Goal: Task Accomplishment & Management: Manage account settings

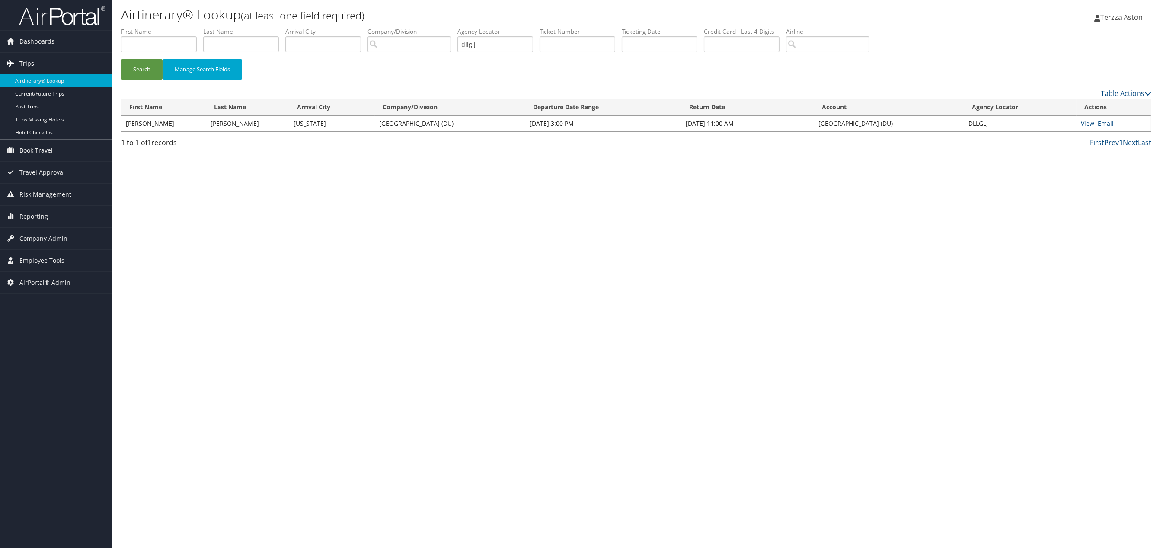
click at [25, 63] on span "Trips" at bounding box center [26, 64] width 15 height 22
click at [29, 80] on link "Airtinerary® Lookup" at bounding box center [56, 80] width 112 height 13
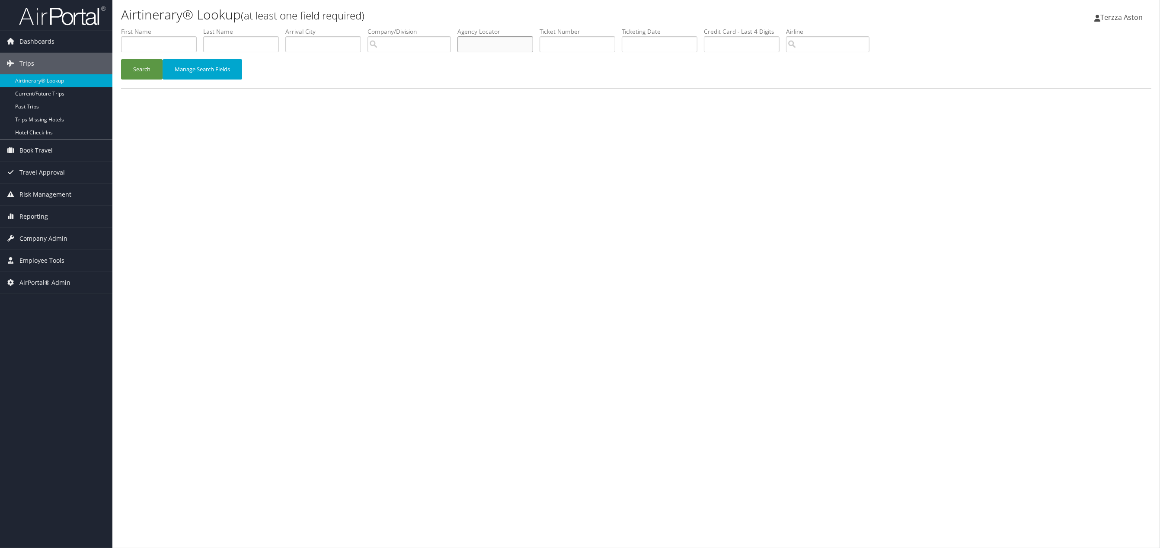
click at [478, 49] on input "text" at bounding box center [495, 44] width 76 height 16
type input "d"
click at [139, 44] on input "text" at bounding box center [159, 44] width 76 height 16
type input "amy"
click at [229, 44] on input "text" at bounding box center [241, 44] width 76 height 16
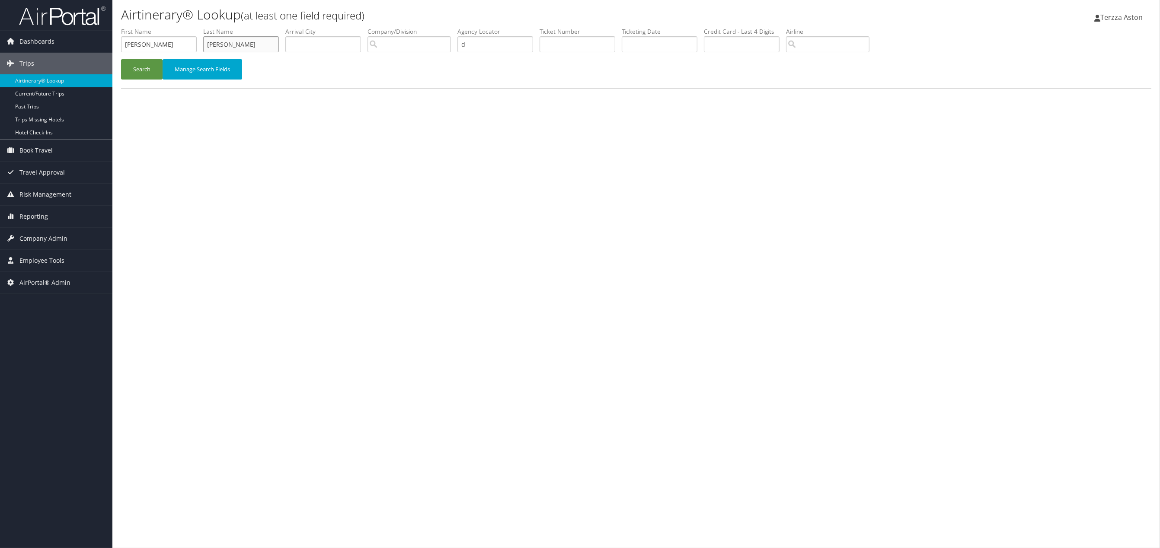
type input "lund"
click at [121, 59] on button "Search" at bounding box center [141, 69] width 41 height 20
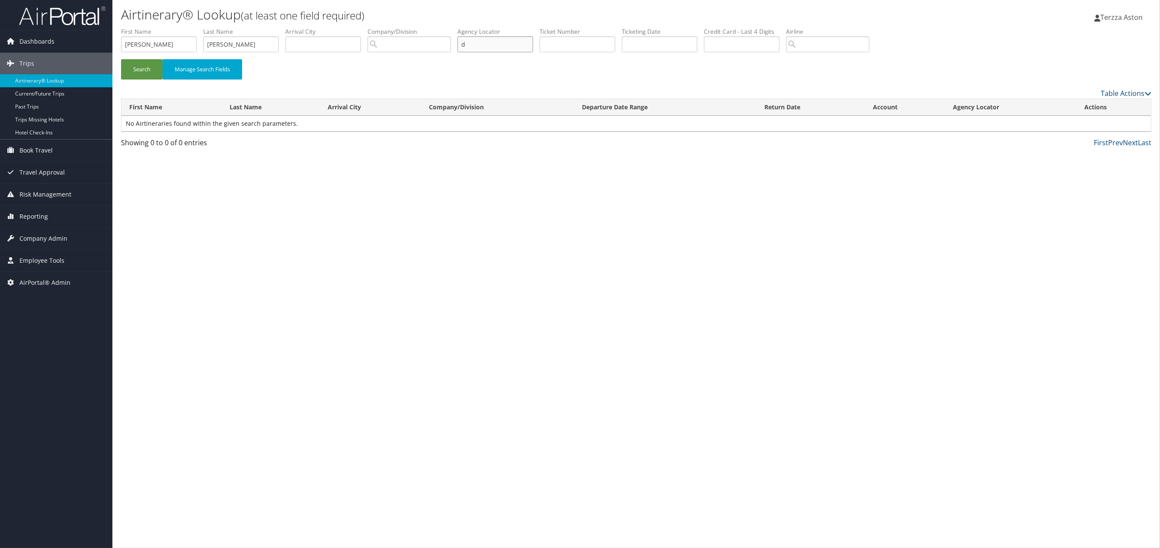
click at [487, 42] on input "d" at bounding box center [495, 44] width 76 height 16
type input "dlmd45"
drag, startPoint x: 229, startPoint y: 47, endPoint x: 134, endPoint y: 56, distance: 94.7
click at [137, 27] on ul "First Name amy Last Name lund Departure City Arrival City Company/Division Airp…" at bounding box center [636, 27] width 1030 height 0
drag, startPoint x: 160, startPoint y: 45, endPoint x: 14, endPoint y: 45, distance: 146.5
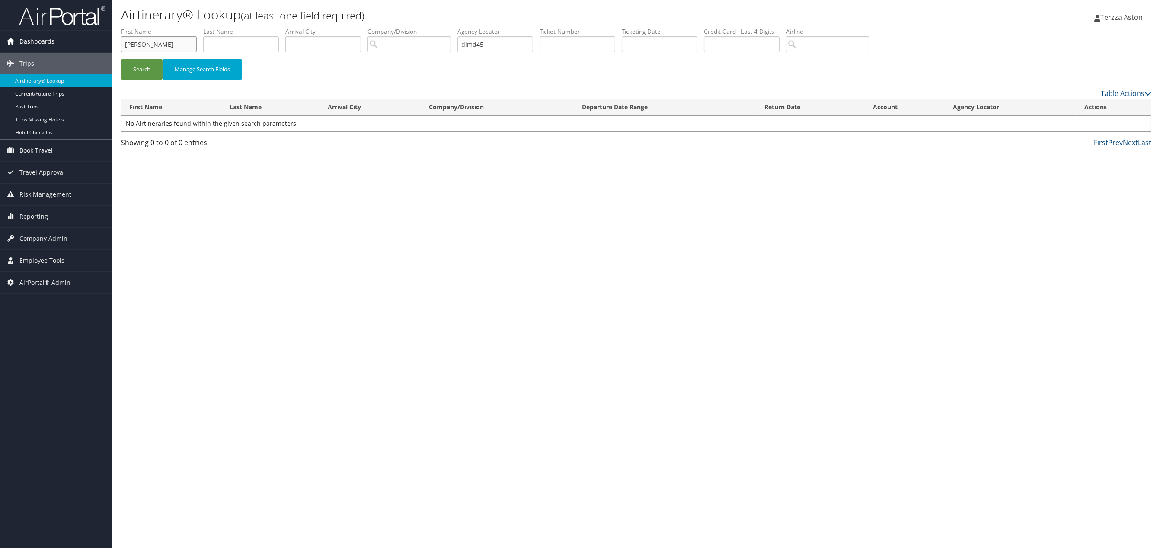
click at [14, 45] on div "Dashboards AirPortal 360™ (Manager) AirPortal 360™ (Agent) My Travel Dashboard …" at bounding box center [580, 274] width 1160 height 548
click at [138, 68] on button "Search" at bounding box center [141, 69] width 41 height 20
click at [1088, 122] on link "View" at bounding box center [1088, 123] width 13 height 8
click at [38, 233] on span "Company Admin" at bounding box center [43, 239] width 48 height 22
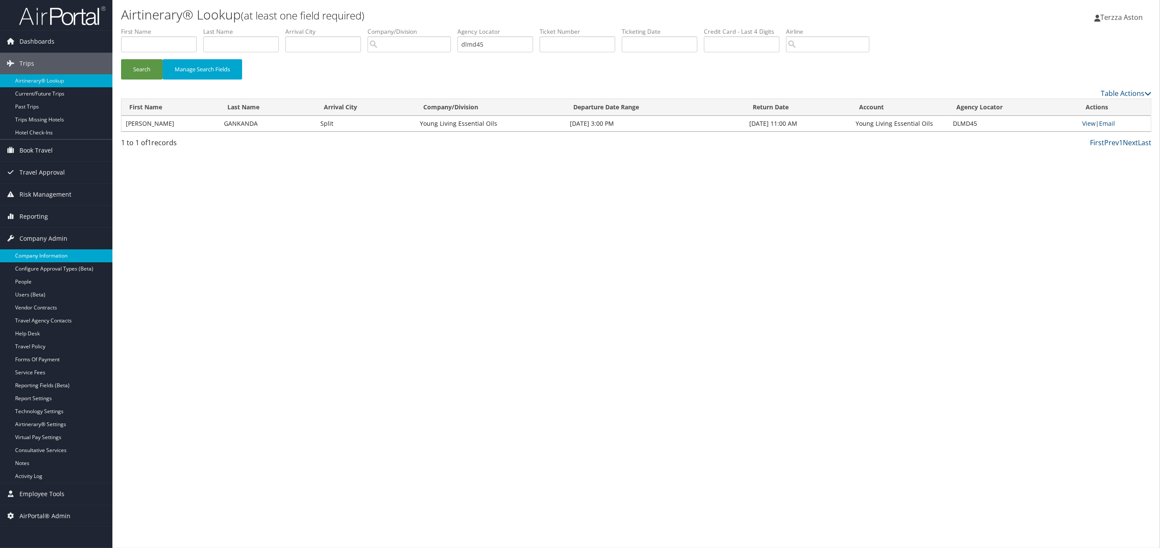
click at [39, 252] on link "Company Information" at bounding box center [56, 255] width 112 height 13
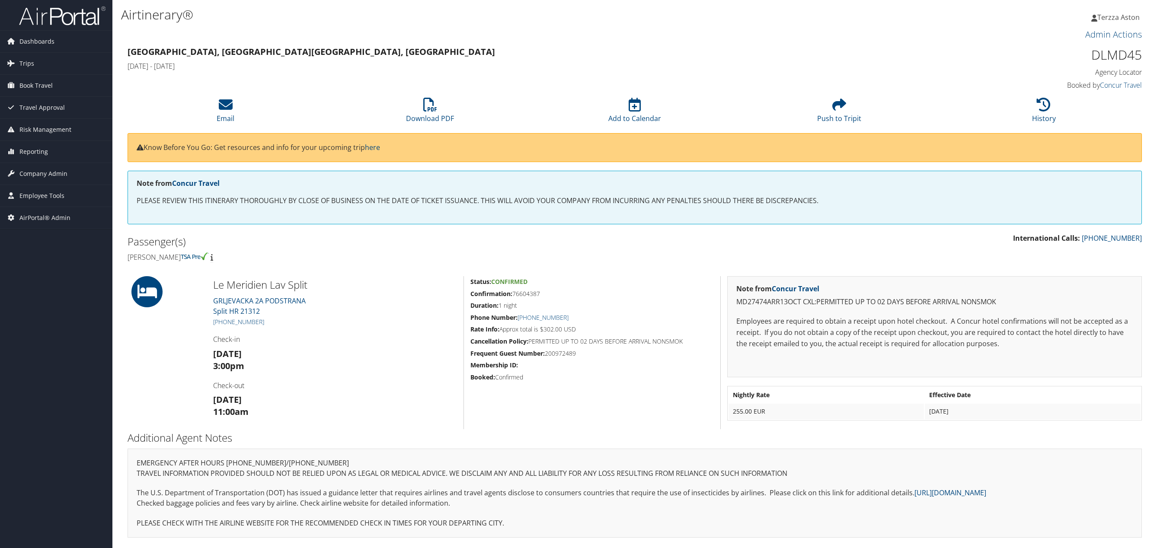
scroll to position [9, 0]
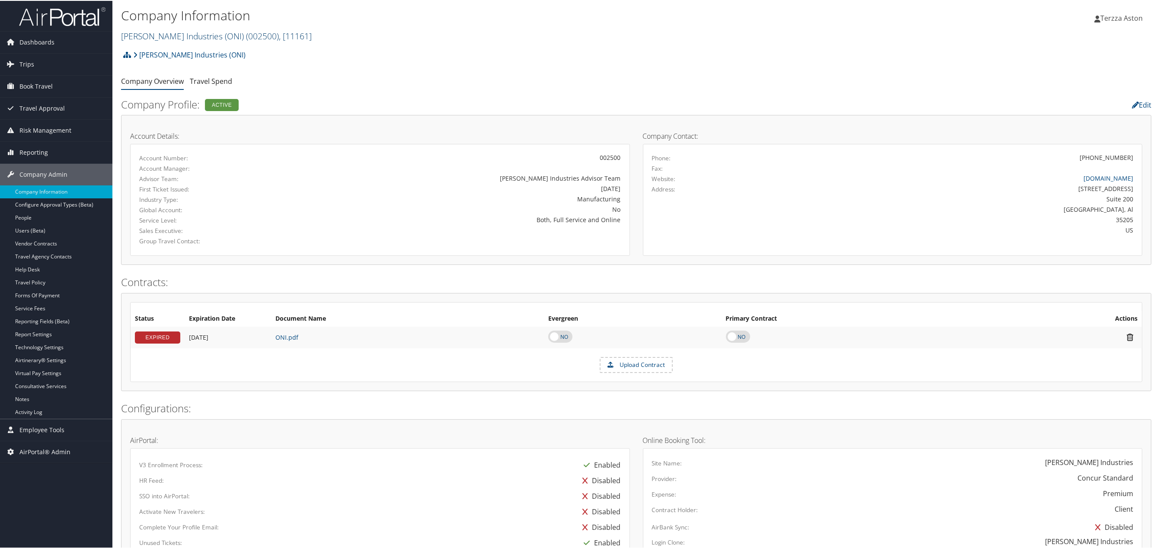
click at [170, 34] on link "O'Neal Industries (ONI) ( 002500 ) , [ 11161 ]" at bounding box center [216, 35] width 191 height 12
click at [176, 55] on input "search" at bounding box center [178, 51] width 114 height 16
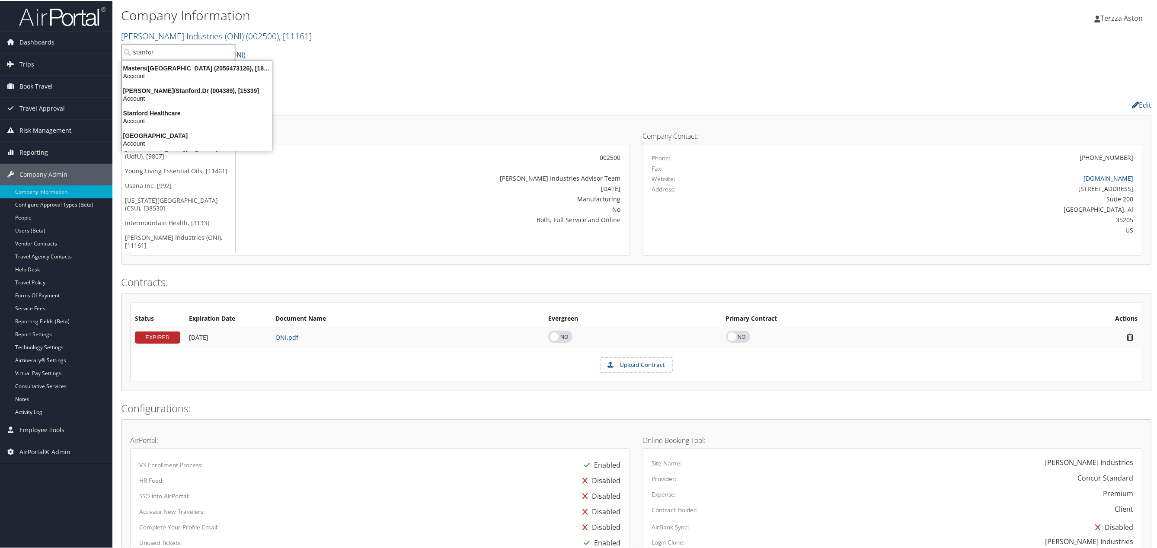
type input "stanford"
click at [165, 137] on div "[GEOGRAPHIC_DATA]" at bounding box center [197, 135] width 160 height 8
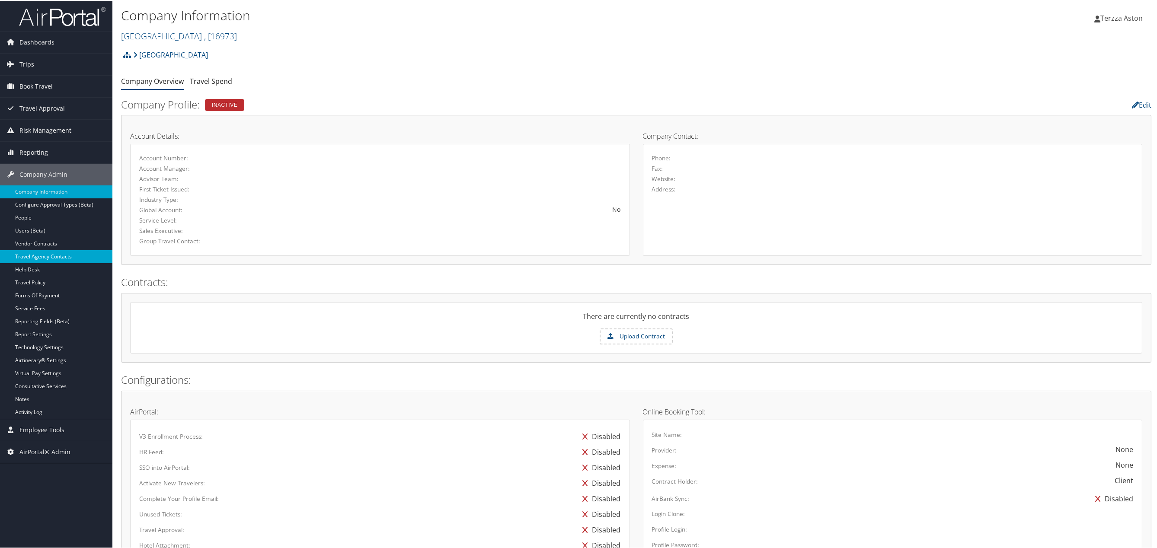
click at [54, 253] on link "Travel Agency Contacts" at bounding box center [56, 255] width 112 height 13
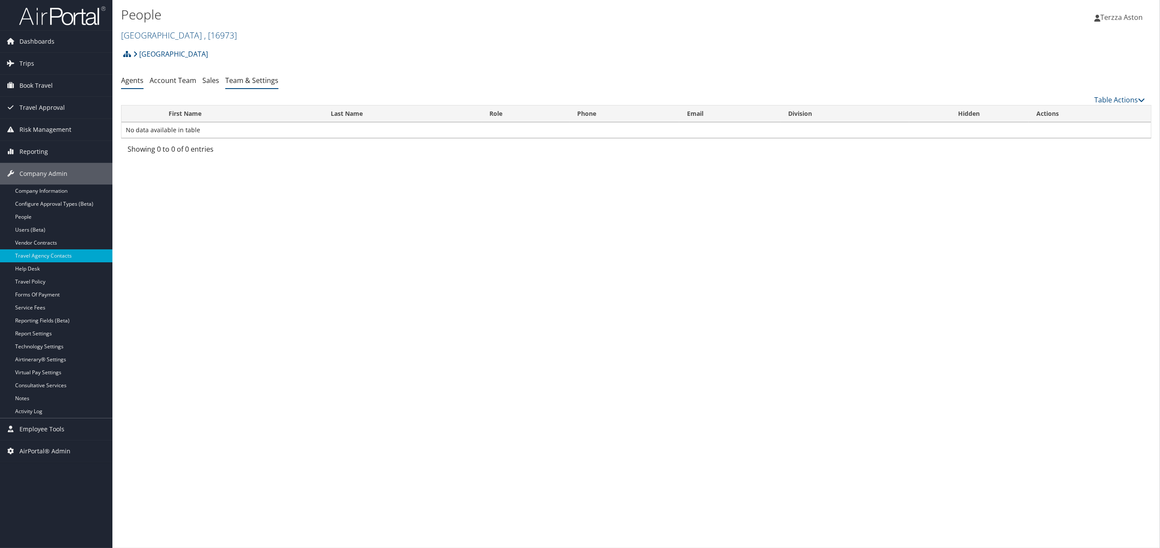
click at [256, 82] on link "Team & Settings" at bounding box center [251, 81] width 53 height 10
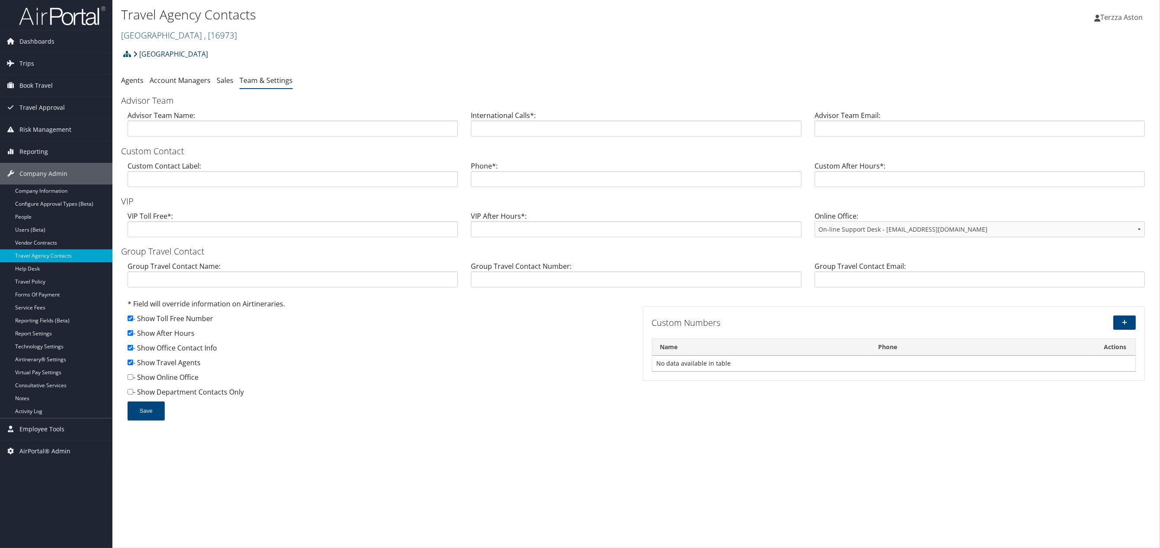
click at [182, 54] on link "[GEOGRAPHIC_DATA]" at bounding box center [170, 53] width 75 height 17
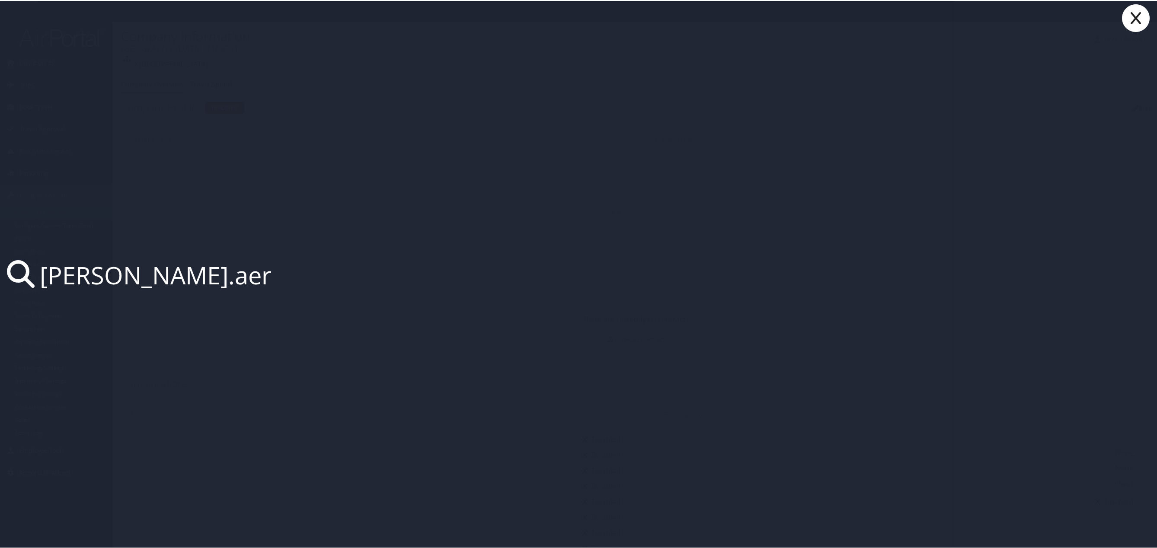
type input "emily.aer"
click at [1136, 18] on icon at bounding box center [1135, 17] width 35 height 28
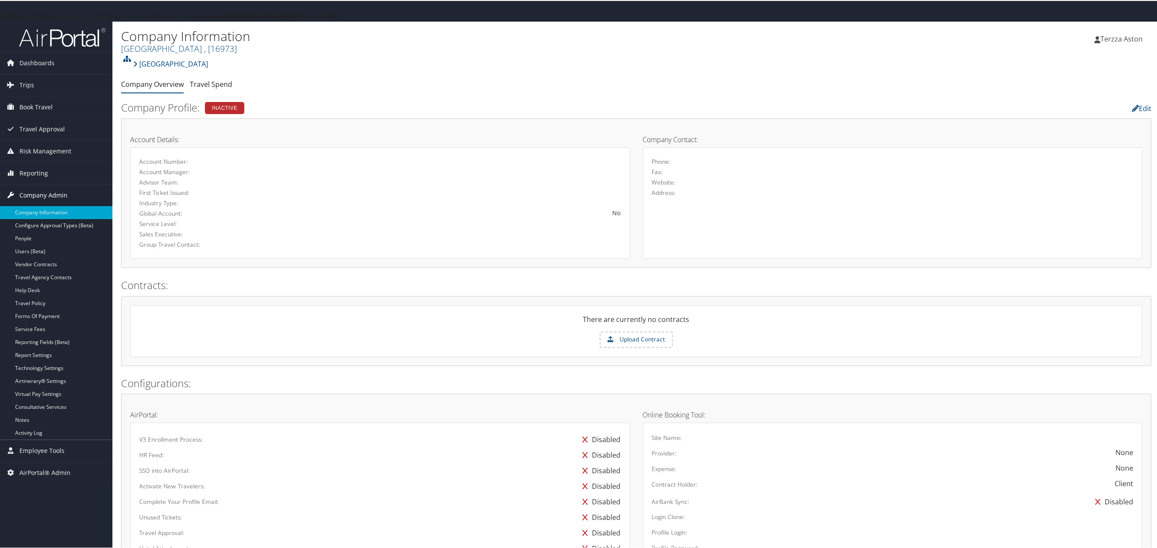
click at [54, 188] on span "Company Admin" at bounding box center [43, 195] width 48 height 22
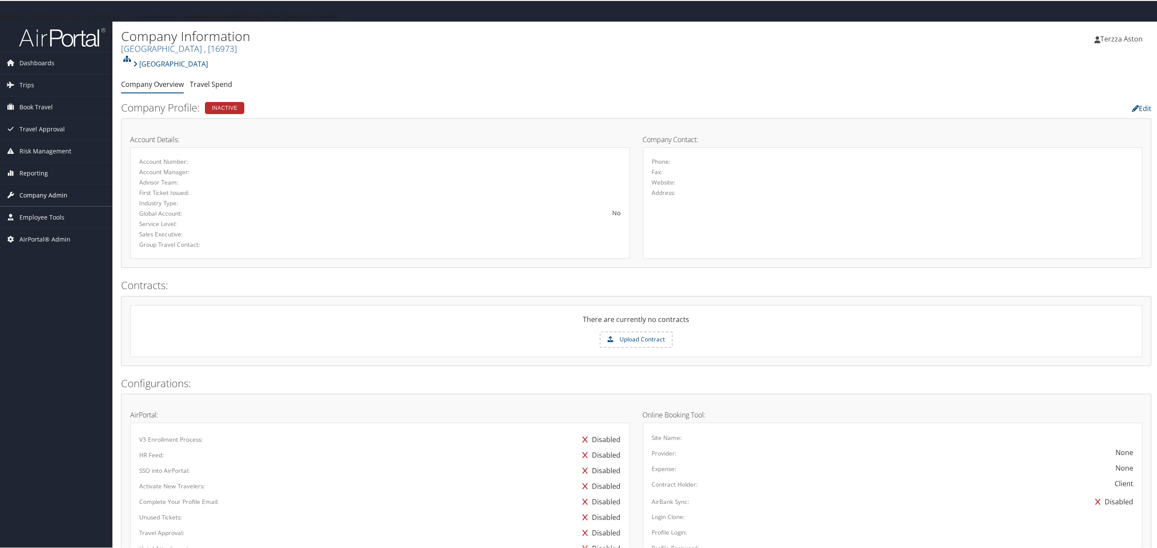
click at [57, 198] on span "Company Admin" at bounding box center [43, 195] width 48 height 22
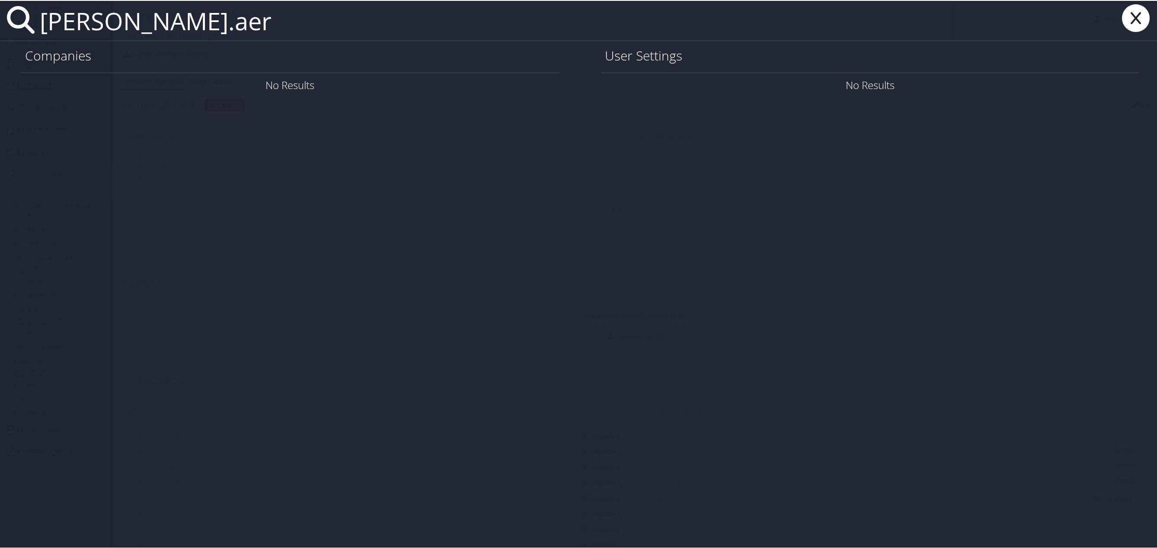
type input "emily.aer"
click at [1133, 20] on icon at bounding box center [1135, 17] width 35 height 28
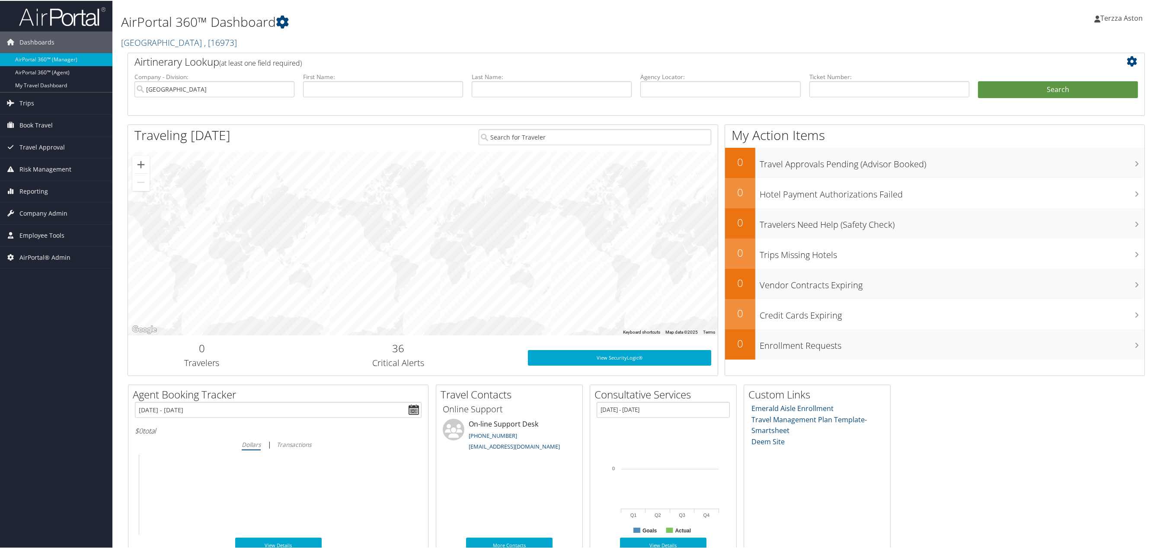
click at [1121, 14] on span "Terzza Aston" at bounding box center [1121, 18] width 42 height 10
click at [1076, 158] on link "Sign Out" at bounding box center [1092, 155] width 96 height 15
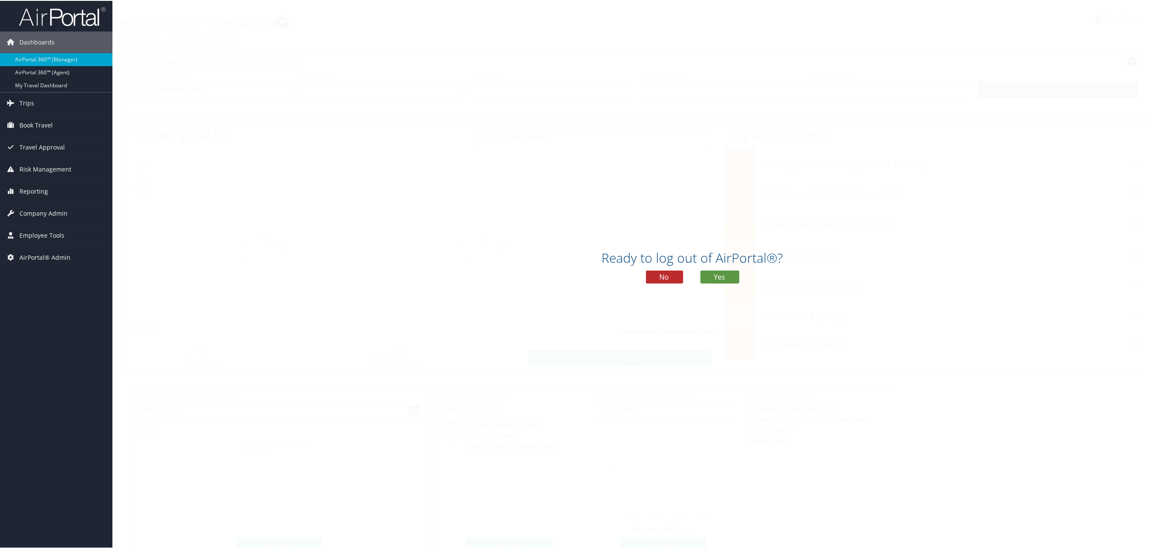
click at [715, 267] on div "Ready to log out of AirPortal®? No Yes" at bounding box center [692, 269] width 1160 height 45
click at [715, 276] on button "Yes" at bounding box center [719, 276] width 39 height 13
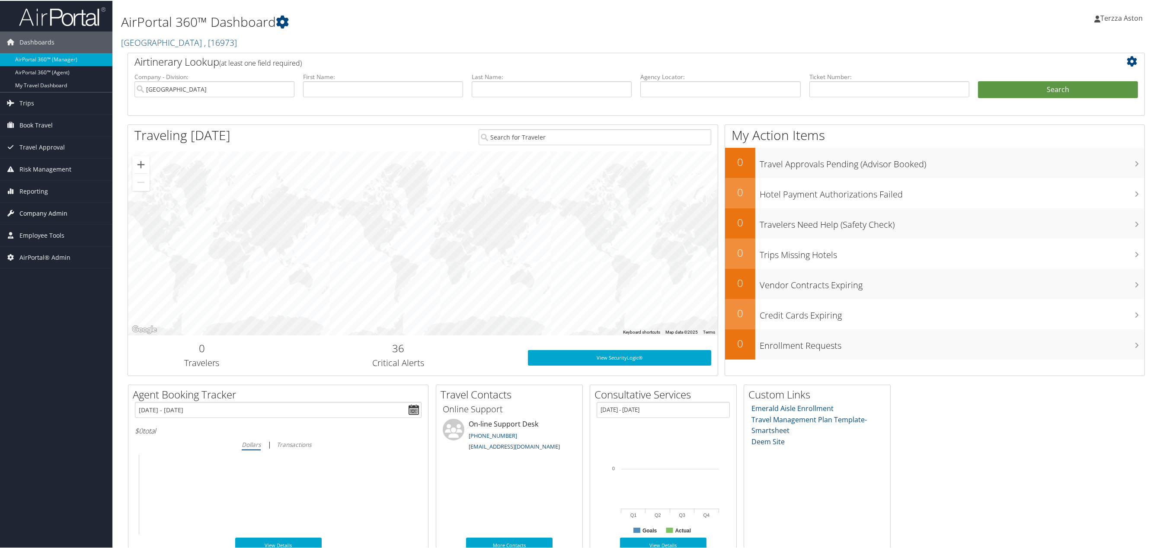
click at [28, 214] on span "Company Admin" at bounding box center [43, 213] width 48 height 22
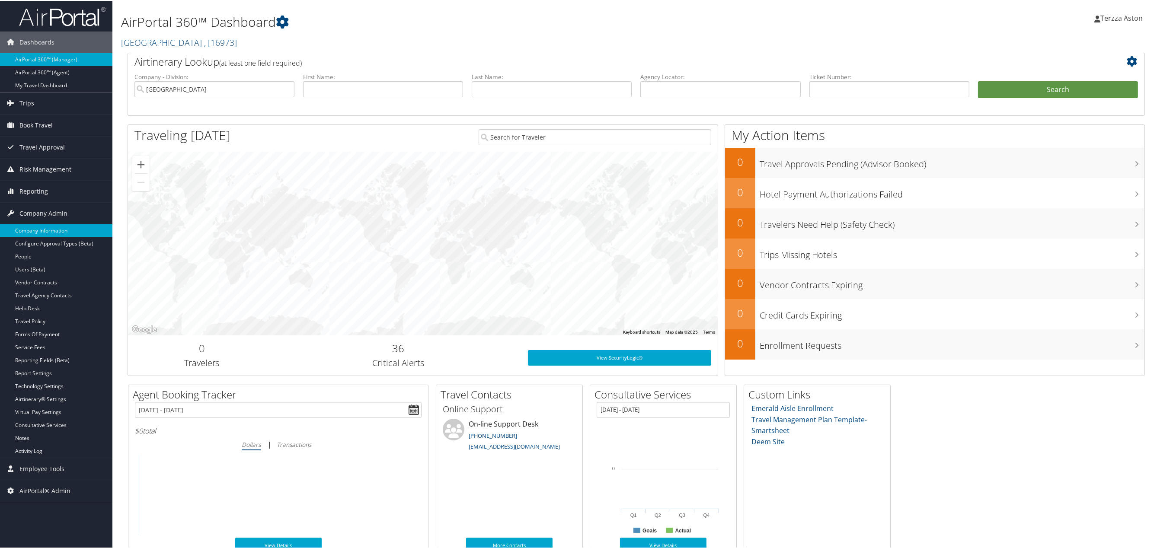
click at [38, 224] on link "Company Information" at bounding box center [56, 229] width 112 height 13
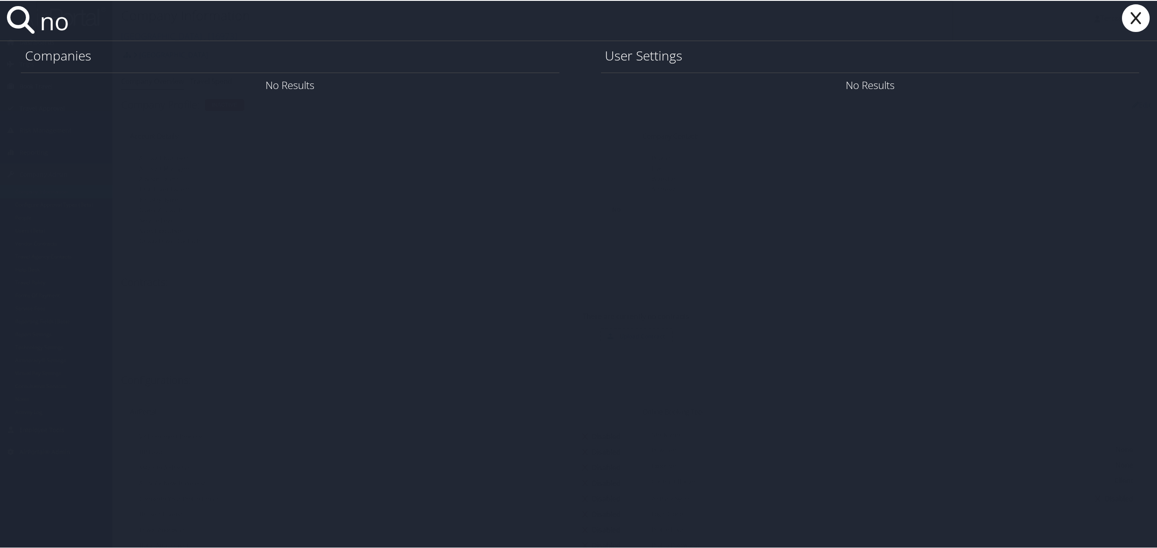
type input "n"
type input "N"
click at [1146, 15] on icon at bounding box center [1135, 17] width 35 height 28
type input "n"
click at [1128, 17] on icon at bounding box center [1135, 17] width 35 height 28
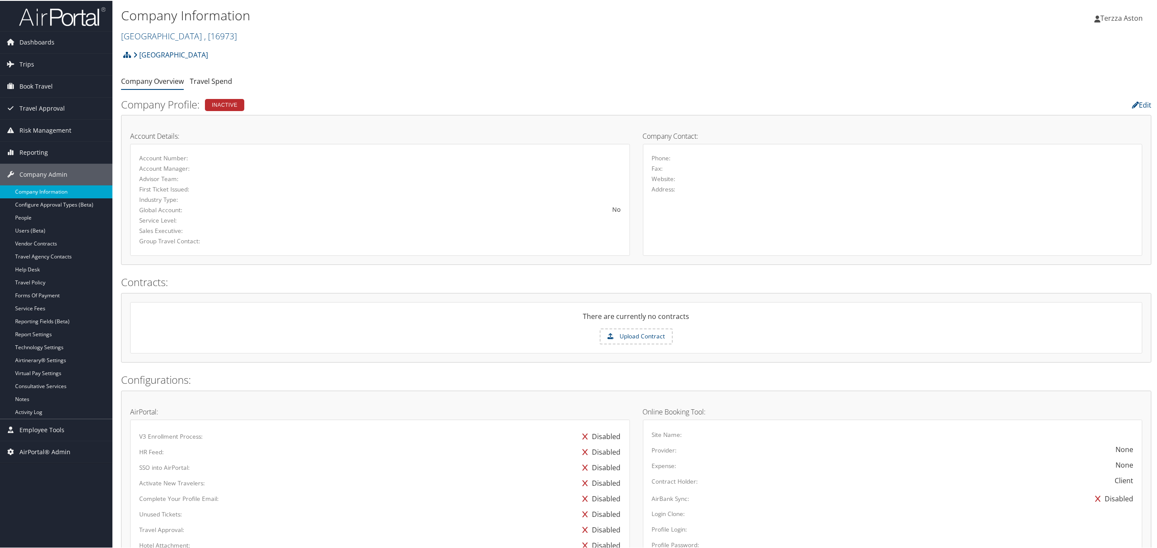
click at [52, 189] on link "Company Information" at bounding box center [56, 191] width 112 height 13
click at [168, 29] on link "[GEOGRAPHIC_DATA] , [ 16973 ]" at bounding box center [179, 35] width 116 height 12
click at [162, 51] on input "search" at bounding box center [178, 51] width 114 height 16
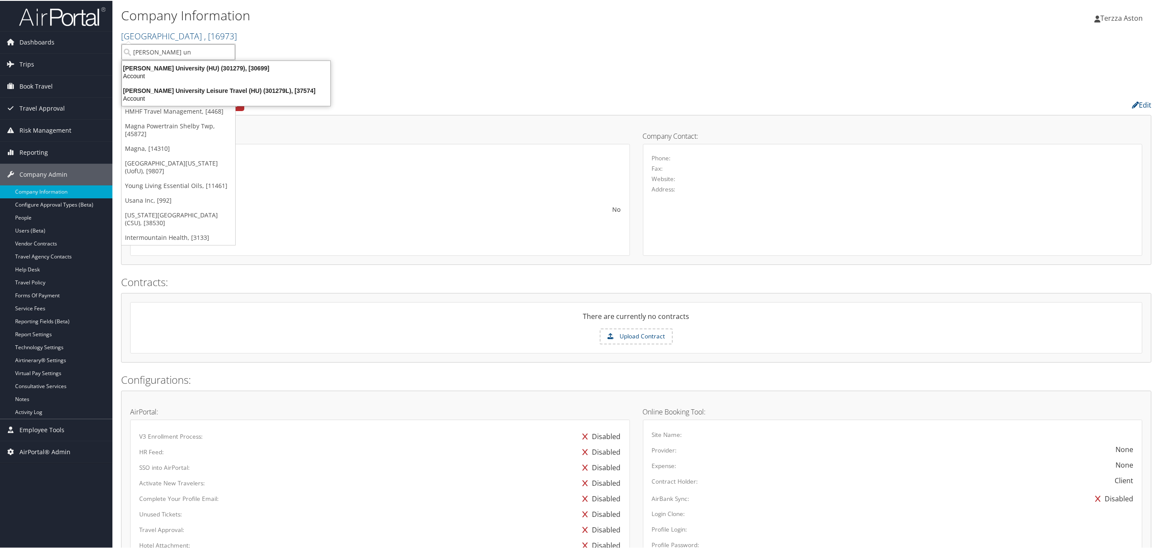
type input "[PERSON_NAME]"
click at [178, 68] on div "[PERSON_NAME] University (HU) (301279), [30699]" at bounding box center [226, 68] width 219 height 8
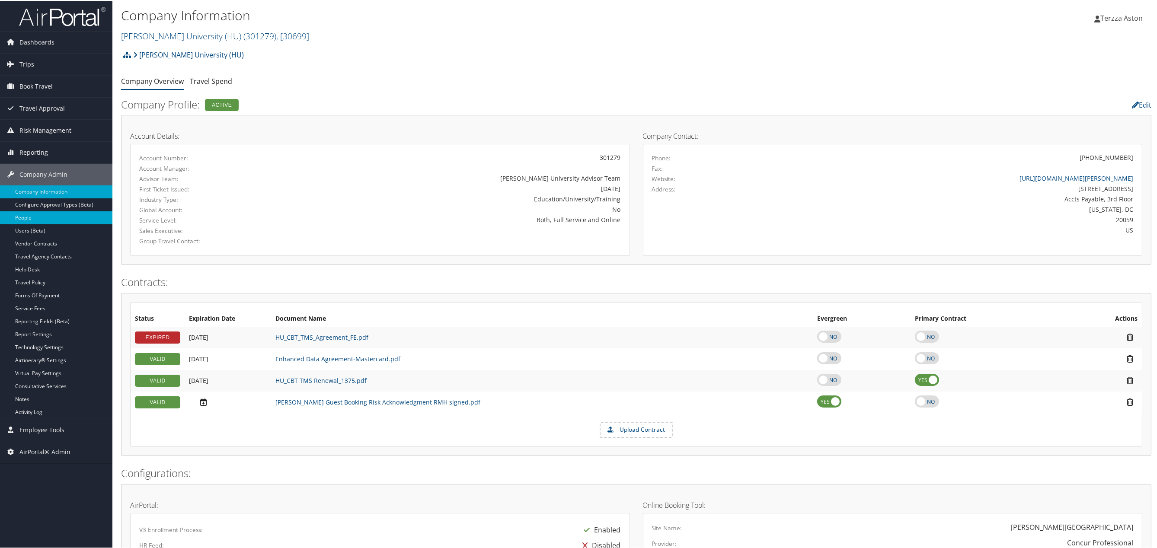
click at [31, 218] on link "People" at bounding box center [56, 216] width 112 height 13
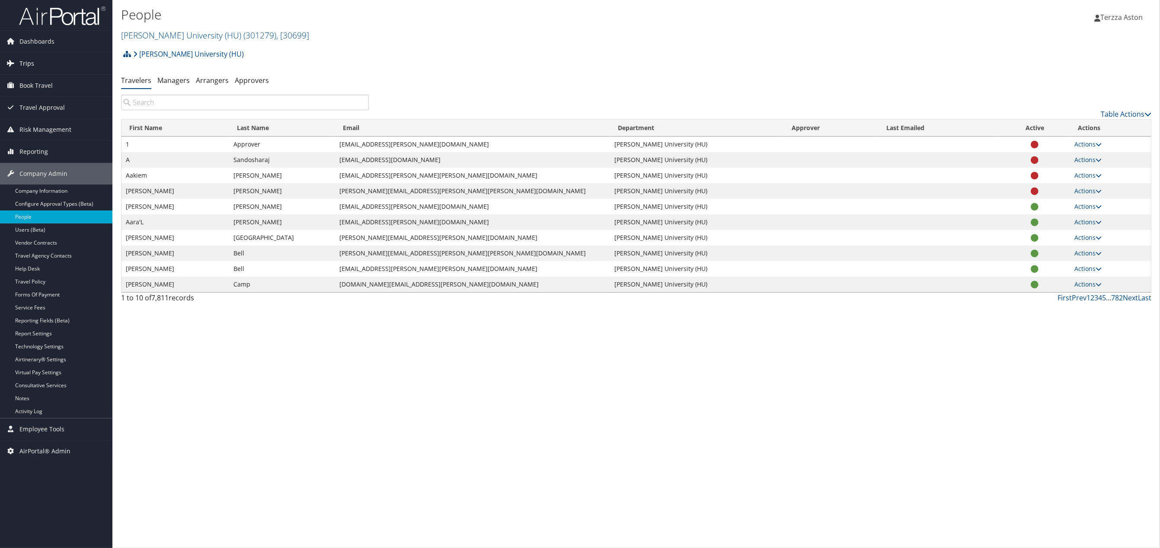
click at [28, 71] on span "Trips" at bounding box center [26, 64] width 15 height 22
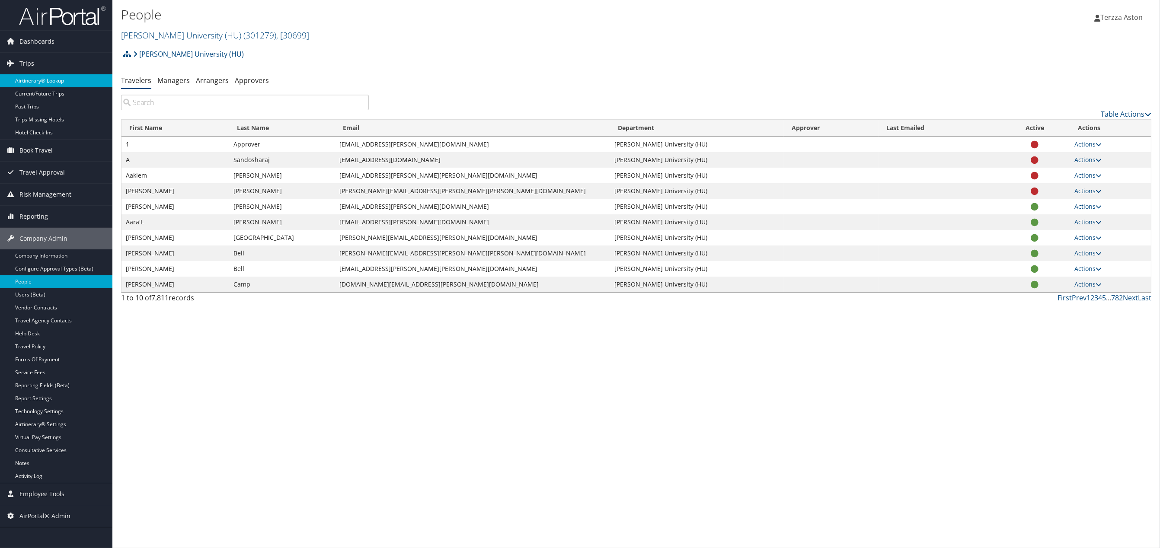
click at [48, 78] on link "Airtinerary® Lookup" at bounding box center [56, 80] width 112 height 13
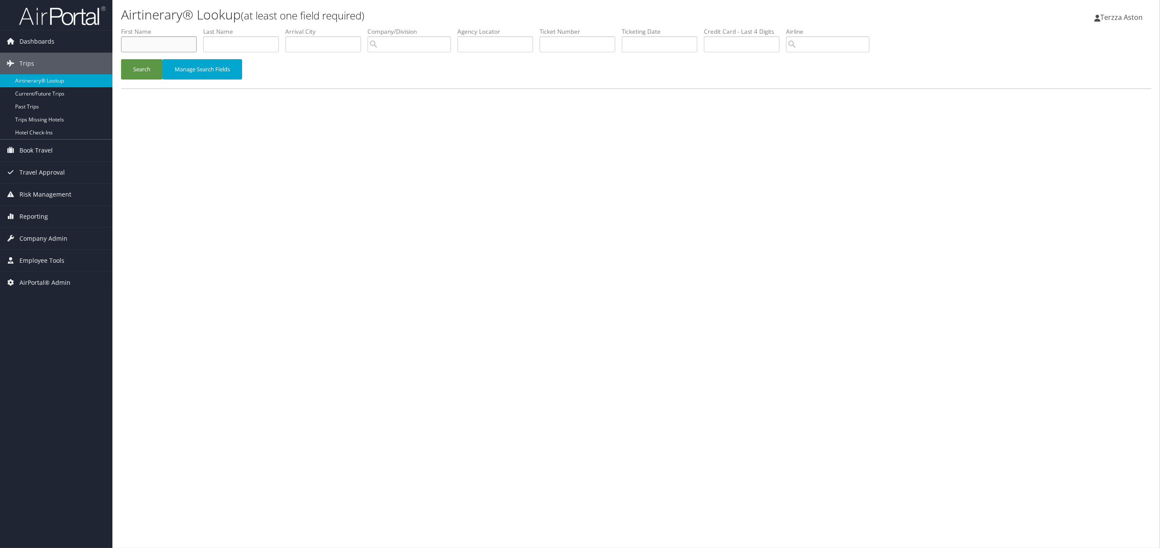
click at [149, 47] on input "text" at bounding box center [159, 44] width 76 height 16
type input "paula"
type input "castillo"
click at [150, 68] on button "Search" at bounding box center [141, 69] width 41 height 20
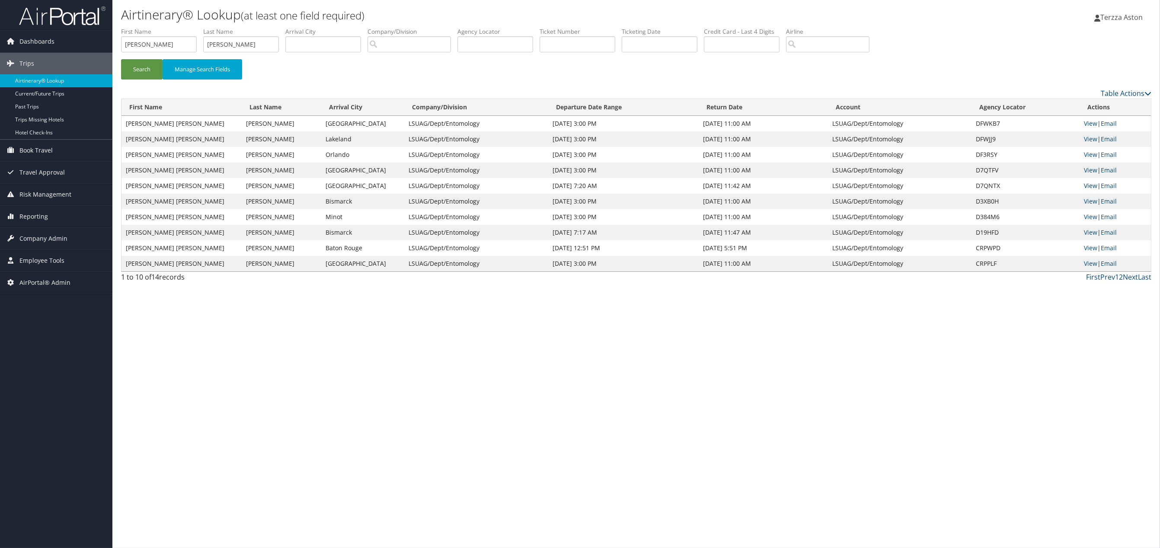
click at [1086, 188] on link "View" at bounding box center [1090, 186] width 13 height 8
click at [1088, 170] on link "View" at bounding box center [1090, 170] width 13 height 8
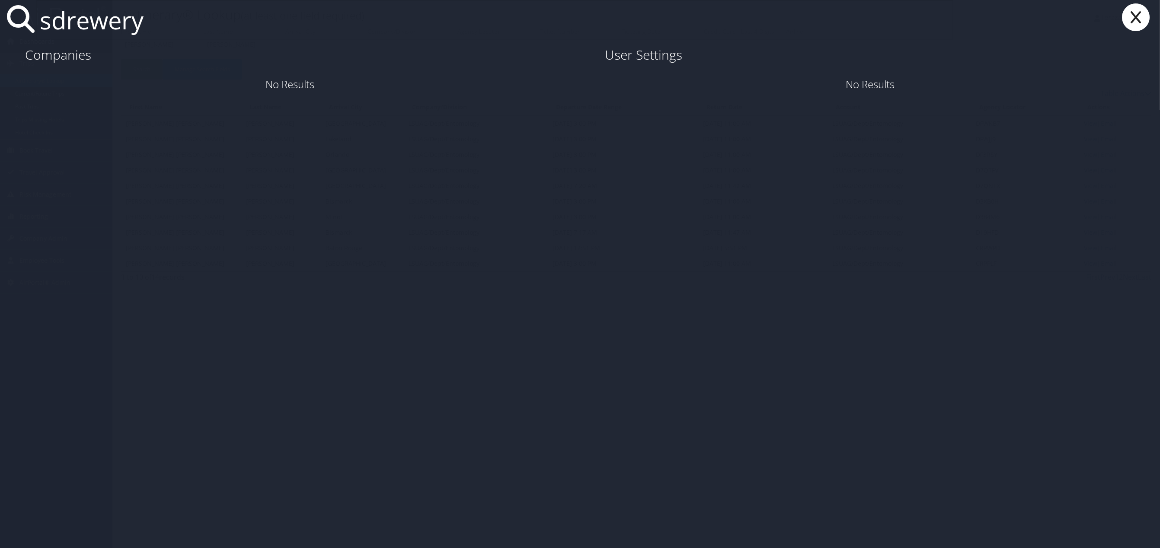
type input "sdrewery"
click at [1132, 18] on icon at bounding box center [1135, 17] width 35 height 28
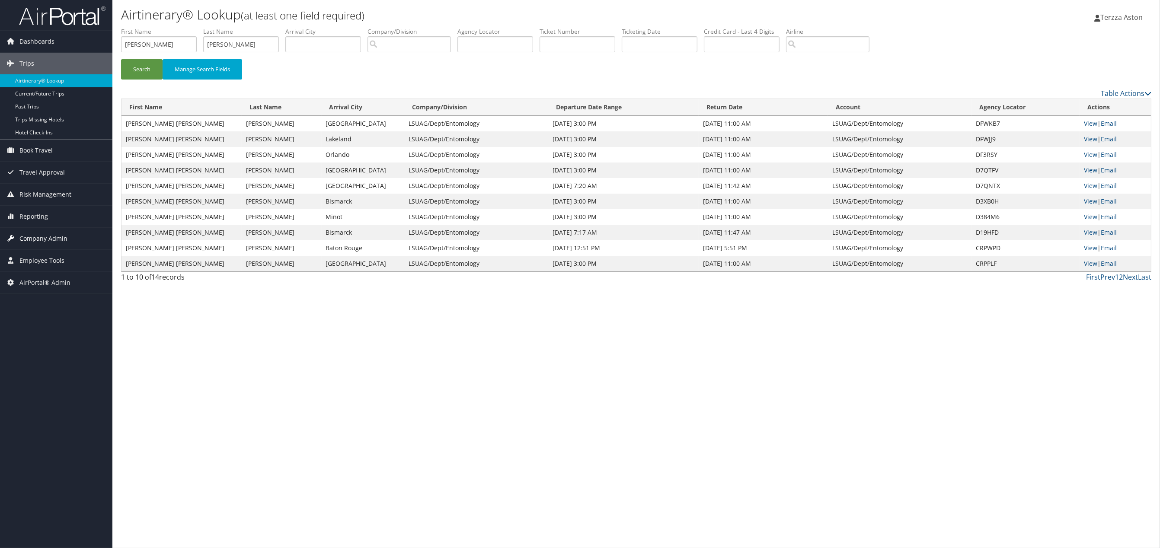
click at [47, 238] on span "Company Admin" at bounding box center [43, 239] width 48 height 22
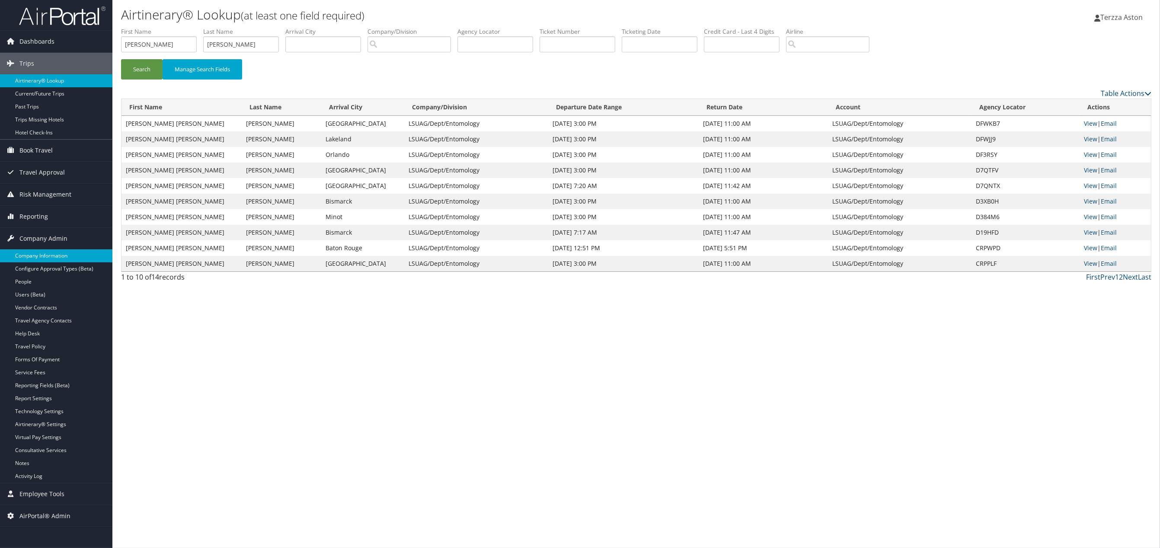
click at [52, 255] on link "Company Information" at bounding box center [56, 255] width 112 height 13
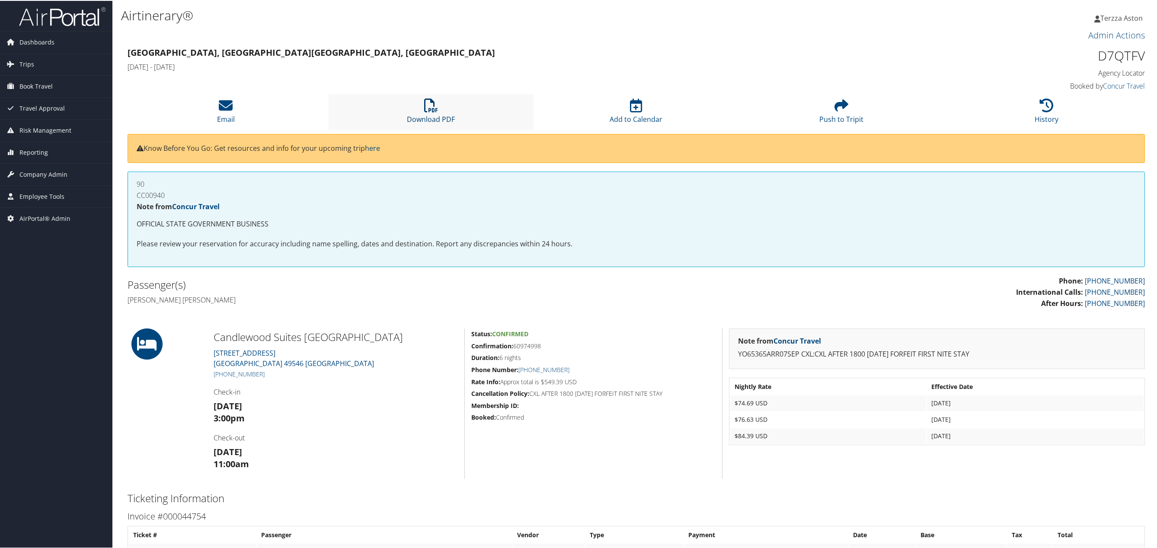
click at [427, 105] on icon at bounding box center [431, 105] width 14 height 14
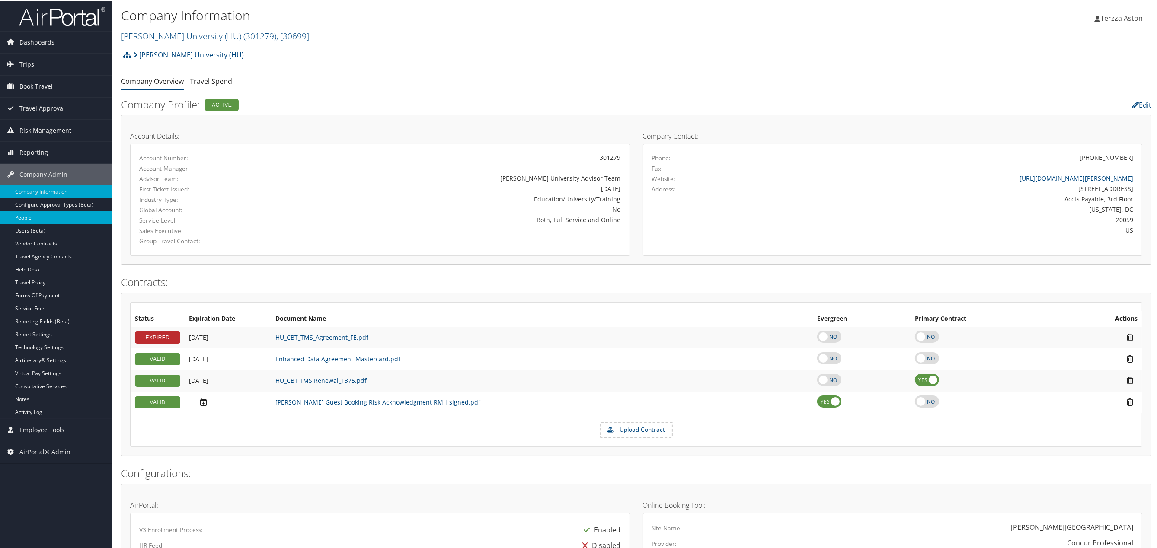
click at [29, 218] on link "People" at bounding box center [56, 216] width 112 height 13
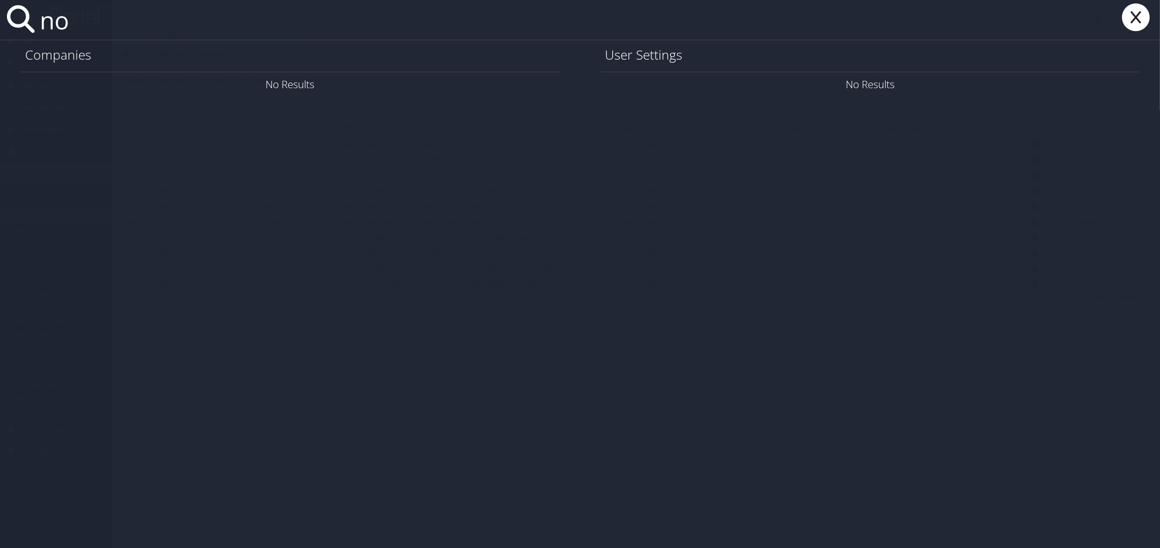
type input "n"
click at [1139, 15] on icon at bounding box center [1135, 17] width 35 height 28
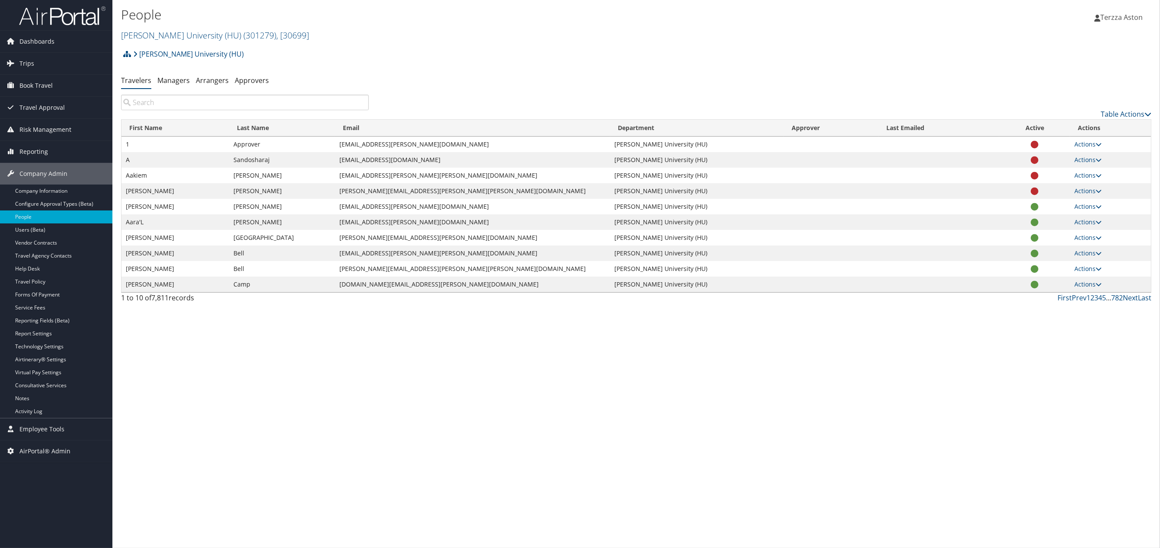
click at [153, 94] on div "Howard University (HU) Account Structure Howard University (HU) (301279) ACTIVE…" at bounding box center [636, 176] width 1030 height 262
click at [157, 96] on input "search" at bounding box center [245, 103] width 248 height 16
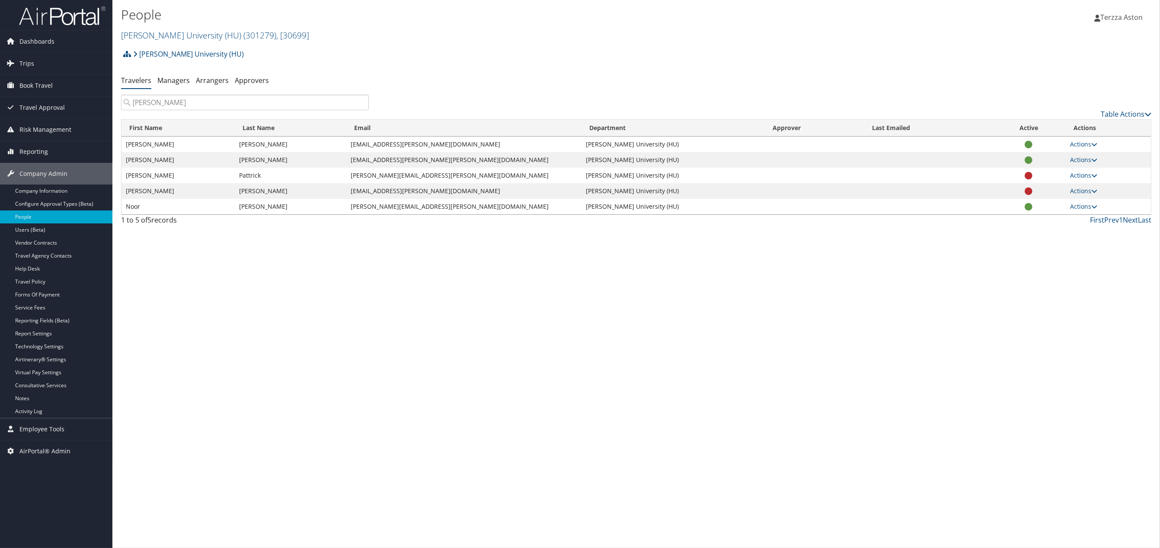
type input "[PERSON_NAME]"
click at [1099, 205] on td "Actions User Settings View Profile User Technology Settings Add Note Edit Notes…" at bounding box center [1108, 207] width 85 height 16
click at [1093, 208] on icon at bounding box center [1094, 207] width 6 height 6
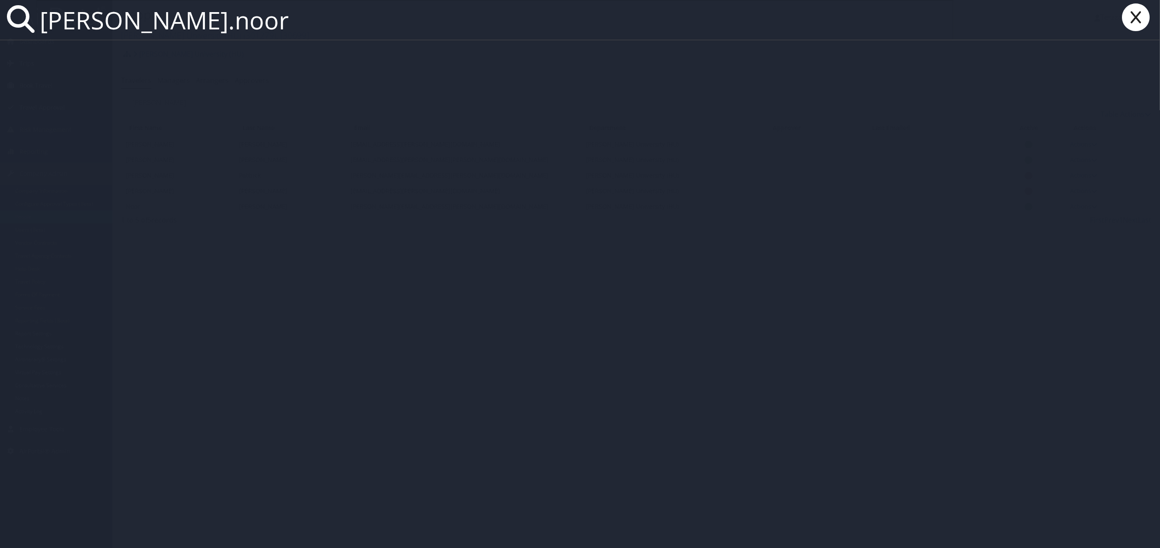
type input "[PERSON_NAME].noor"
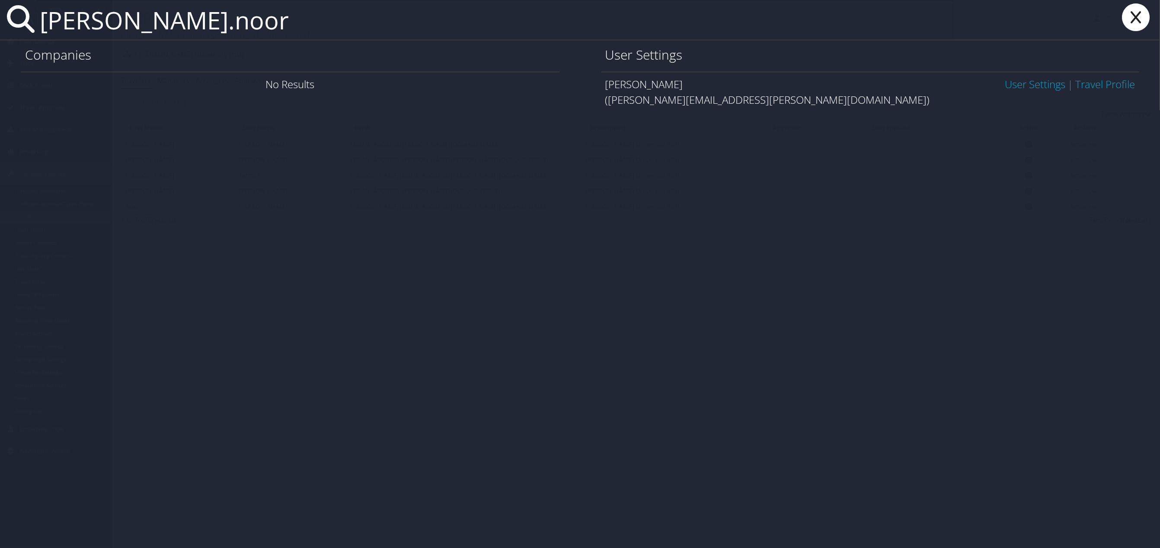
click at [1035, 80] on link "User Settings" at bounding box center [1034, 84] width 61 height 14
click at [1036, 85] on link "User Settings" at bounding box center [1034, 84] width 61 height 14
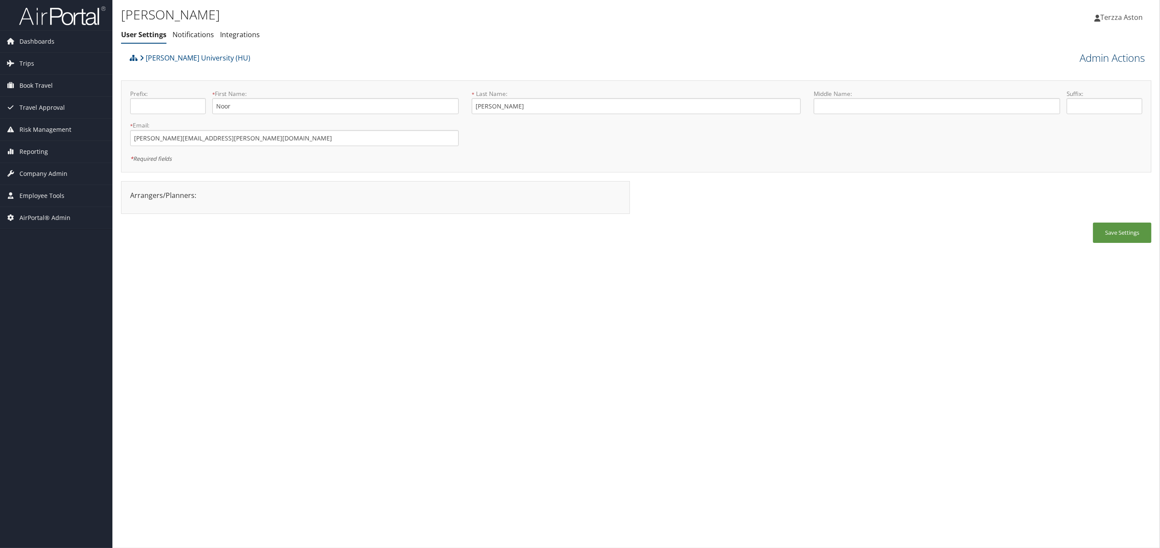
click at [1122, 51] on link "Admin Actions" at bounding box center [1111, 58] width 65 height 15
click at [1068, 114] on link "Manage Airtinerary Notes" at bounding box center [1087, 118] width 114 height 15
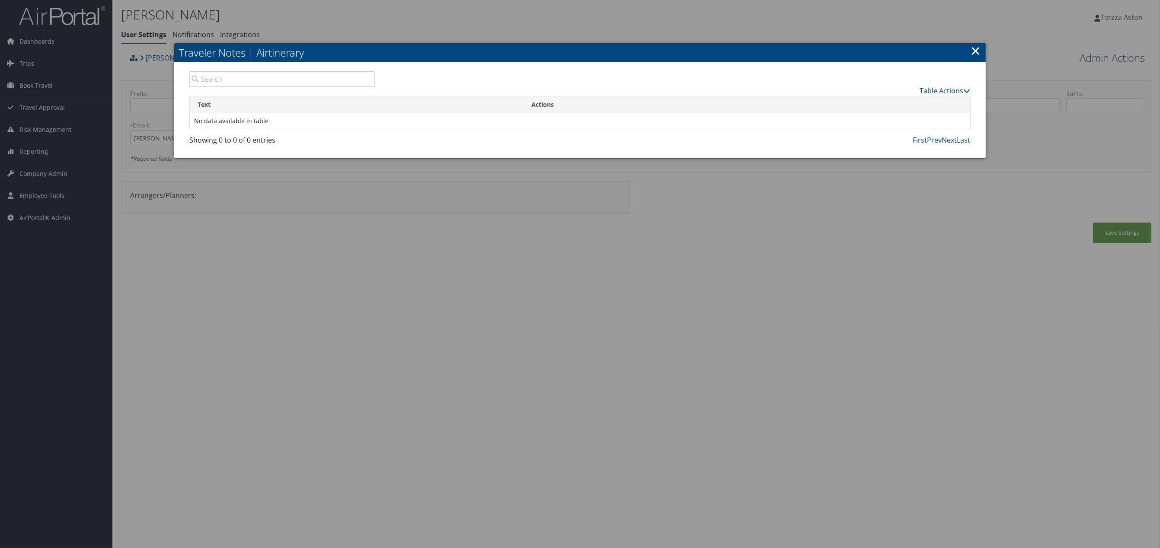
click at [976, 54] on link "×" at bounding box center [976, 50] width 10 height 17
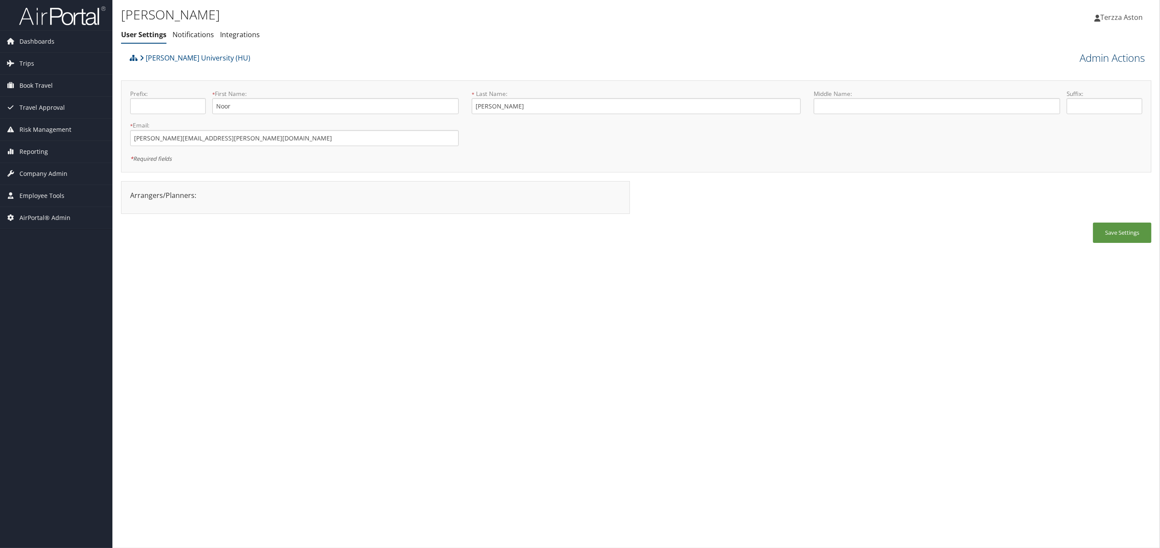
click at [1104, 61] on link "Admin Actions" at bounding box center [1111, 58] width 65 height 15
click at [1067, 104] on link "User Technology Settings" at bounding box center [1087, 103] width 114 height 15
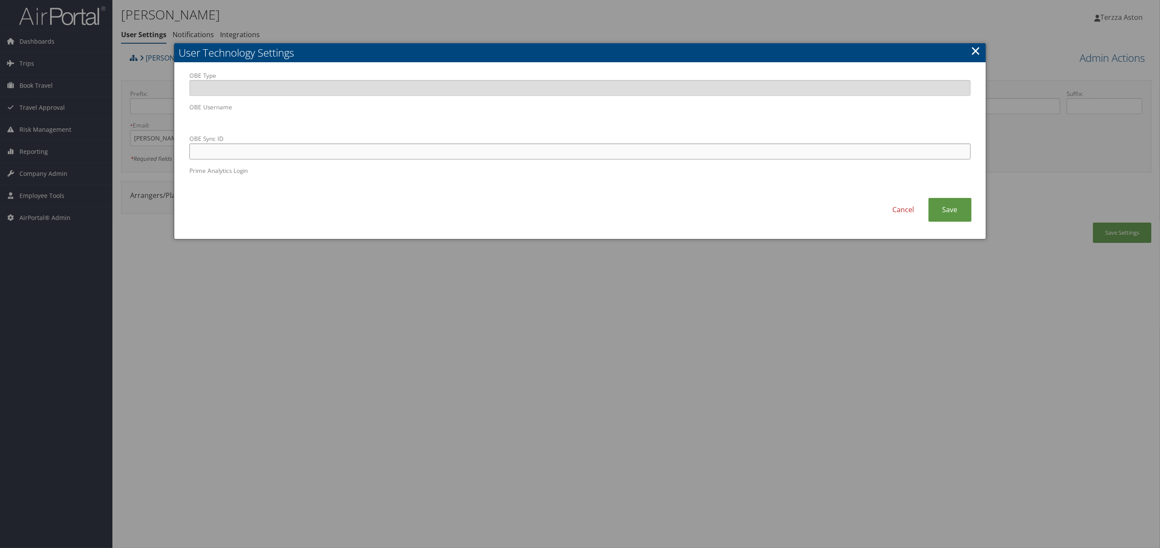
click at [354, 152] on input "OBE Sync ID" at bounding box center [579, 151] width 781 height 16
click at [420, 152] on input "OBE Sync ID" at bounding box center [579, 151] width 781 height 16
paste input "[PERSON_NAME][EMAIL_ADDRESS][PERSON_NAME][DOMAIN_NAME]"
type input "[PERSON_NAME][EMAIL_ADDRESS][PERSON_NAME][DOMAIN_NAME]"
click at [952, 206] on link "Save" at bounding box center [949, 210] width 43 height 24
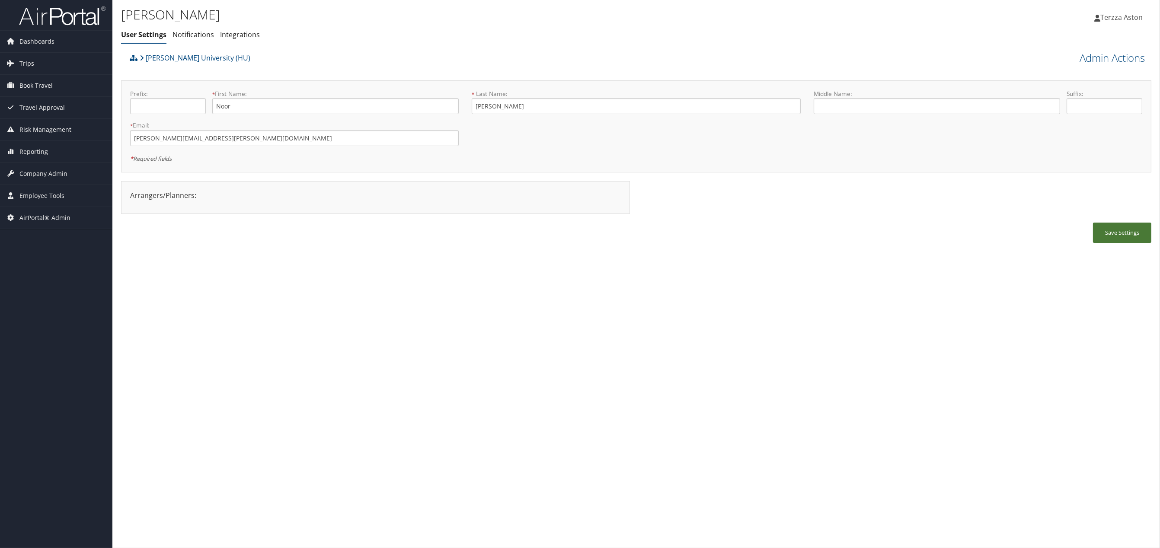
click at [1113, 233] on button "Save Settings" at bounding box center [1122, 233] width 58 height 20
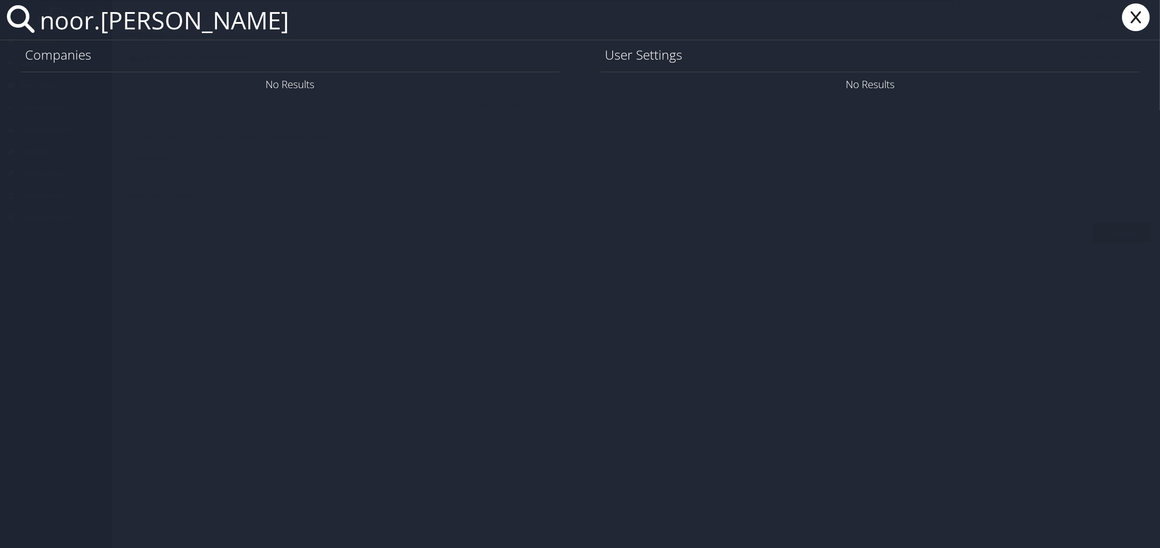
drag, startPoint x: 179, startPoint y: 14, endPoint x: 18, endPoint y: 39, distance: 162.8
click at [19, 35] on div "noor.malik" at bounding box center [580, 20] width 1160 height 40
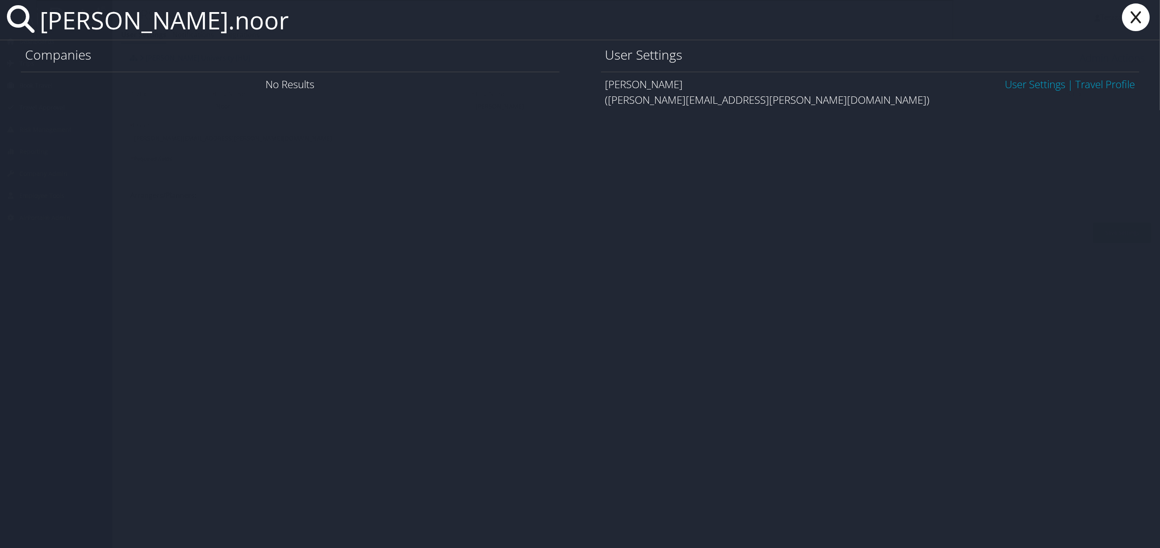
type input "malik.noor"
click at [1032, 84] on link "User Settings" at bounding box center [1034, 84] width 61 height 14
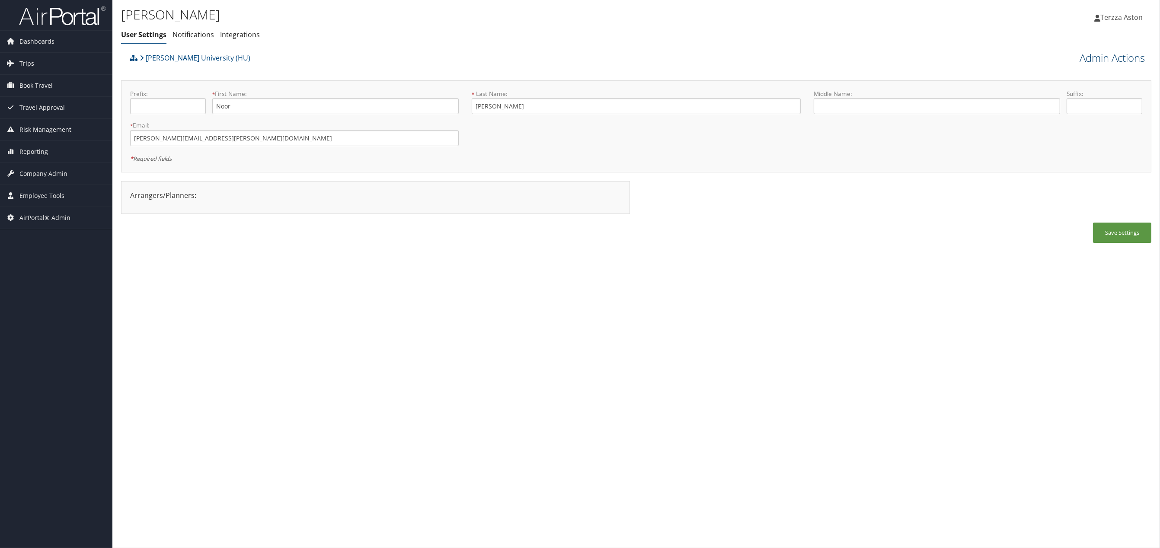
click at [1106, 63] on link "Admin Actions" at bounding box center [1111, 58] width 65 height 15
click at [1076, 86] on link "Reset User's Password" at bounding box center [1087, 88] width 114 height 15
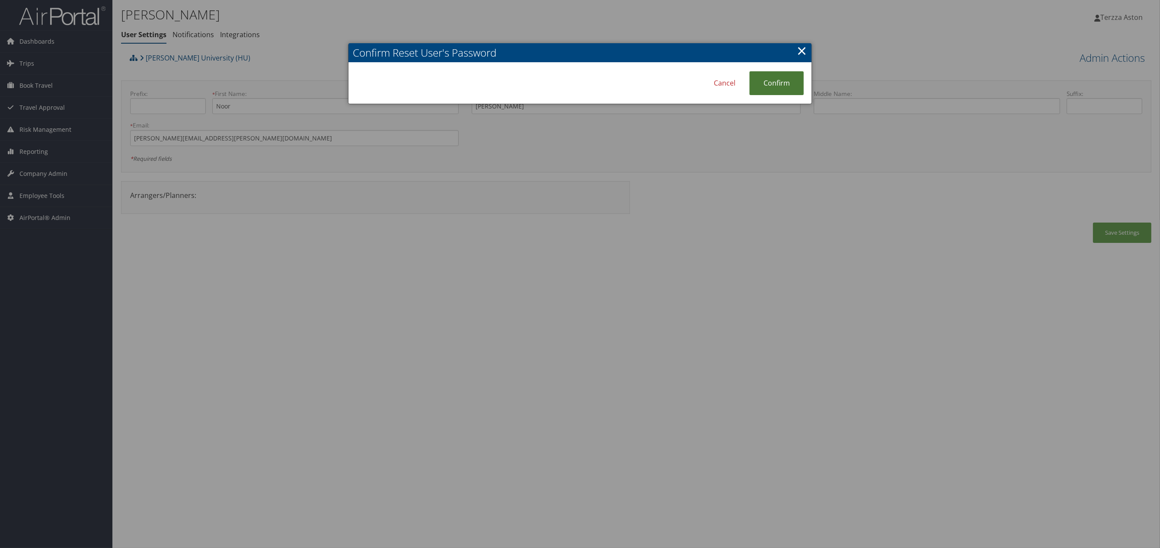
click at [783, 80] on link "Confirm" at bounding box center [776, 83] width 54 height 24
